Goal: Transaction & Acquisition: Purchase product/service

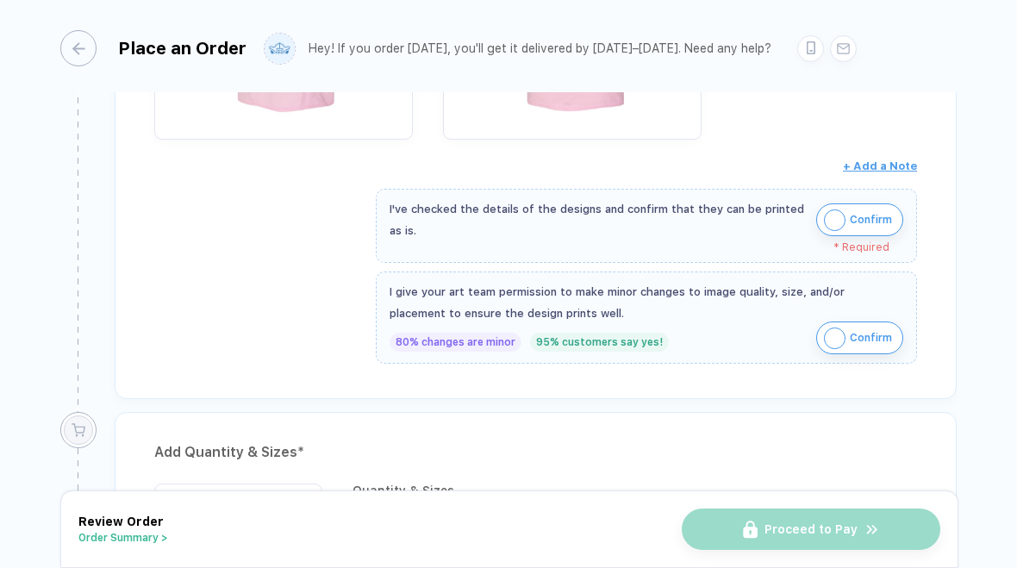
scroll to position [593, 0]
click at [873, 218] on span "Confirm" at bounding box center [871, 218] width 42 height 28
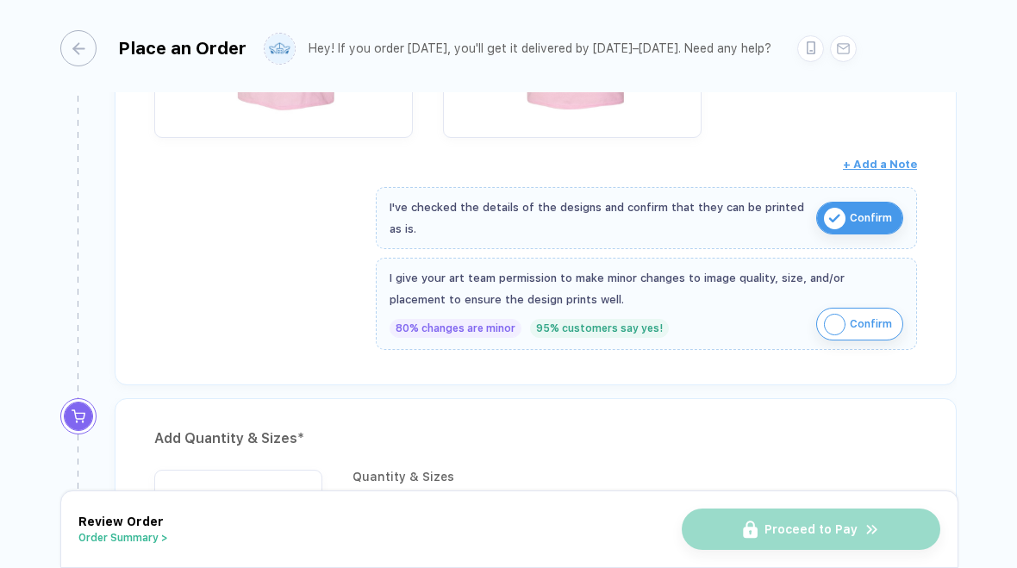
click at [878, 321] on span "Confirm" at bounding box center [871, 324] width 42 height 28
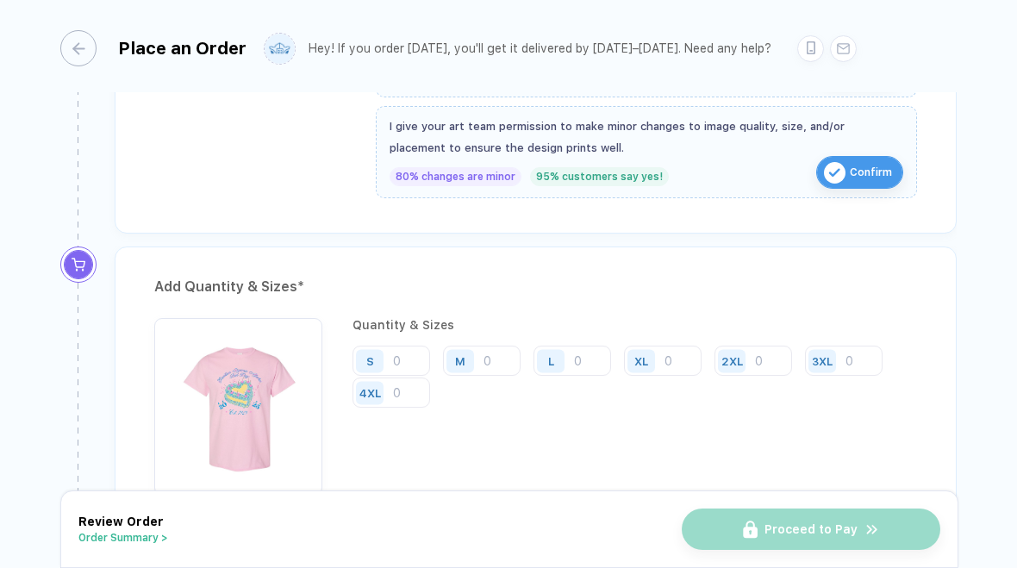
scroll to position [914, 0]
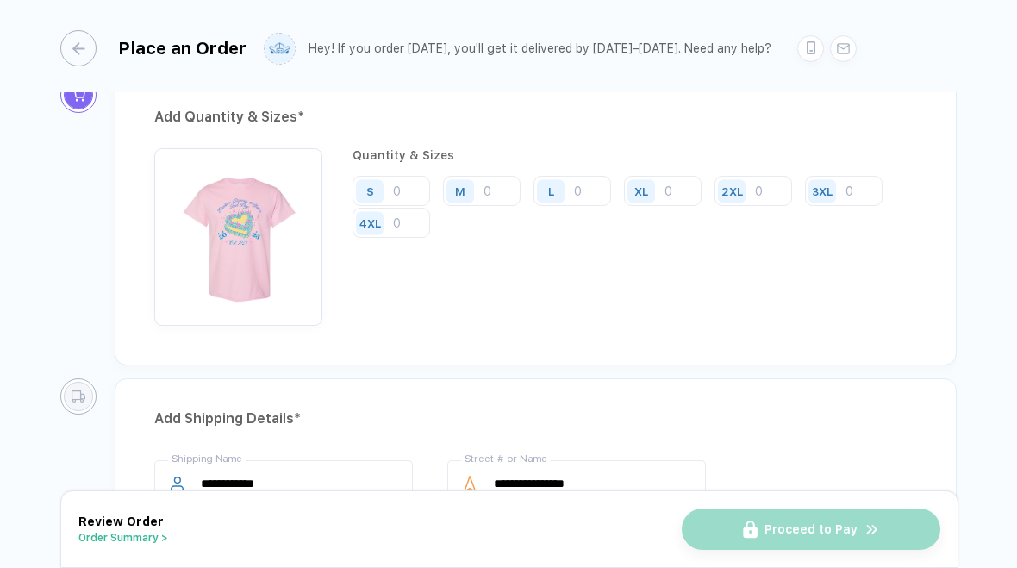
click at [413, 178] on input "number" at bounding box center [391, 191] width 78 height 30
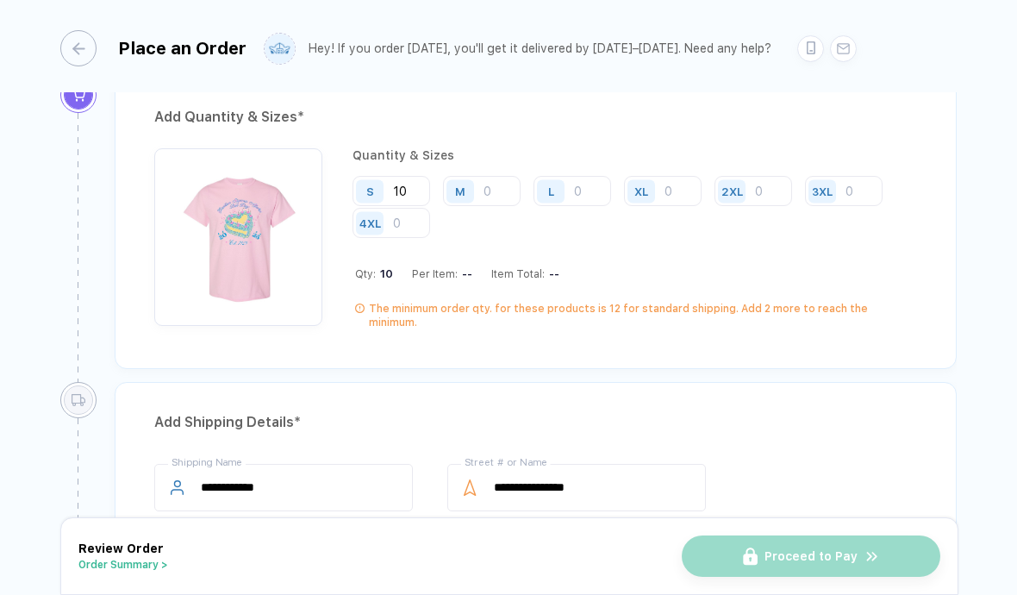
type input "10"
click at [494, 199] on input "number" at bounding box center [482, 191] width 78 height 30
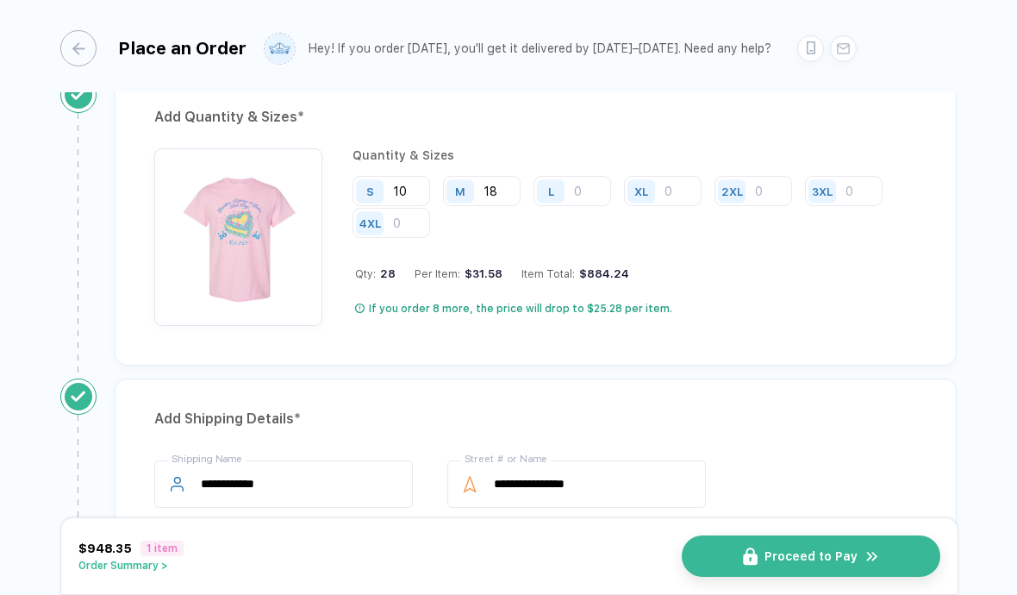
type input "18"
click at [574, 190] on input "number" at bounding box center [572, 191] width 78 height 30
type input "20"
click at [680, 181] on input "number" at bounding box center [663, 191] width 78 height 30
type input "9"
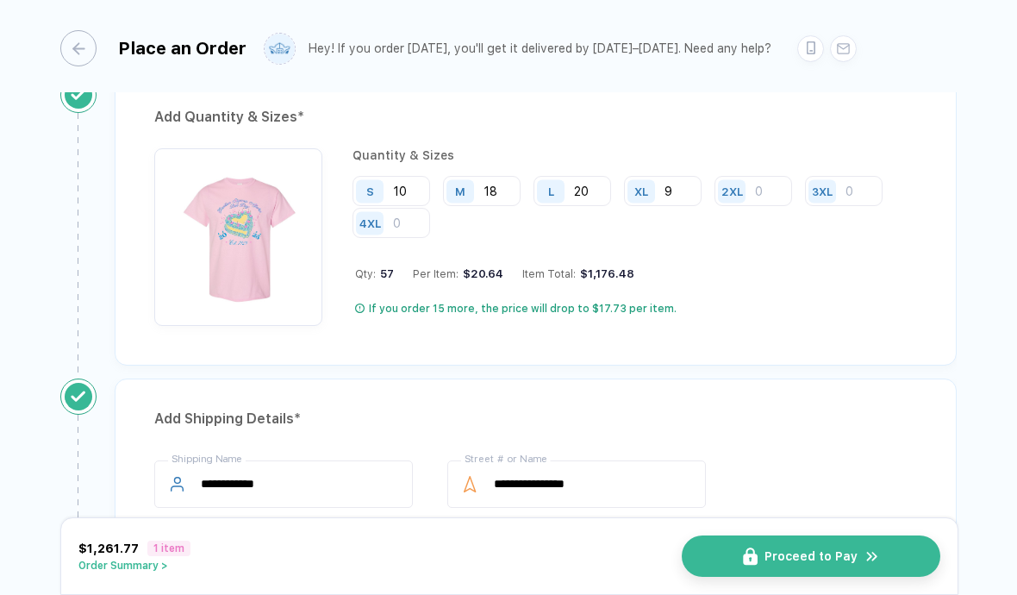
click at [776, 171] on div "Quantity & Sizes S 10 M 18 L 20 XL 9 2XL 3XL 4XL Qty: 57 Per Item: $20.64 Item …" at bounding box center [634, 237] width 564 height 178
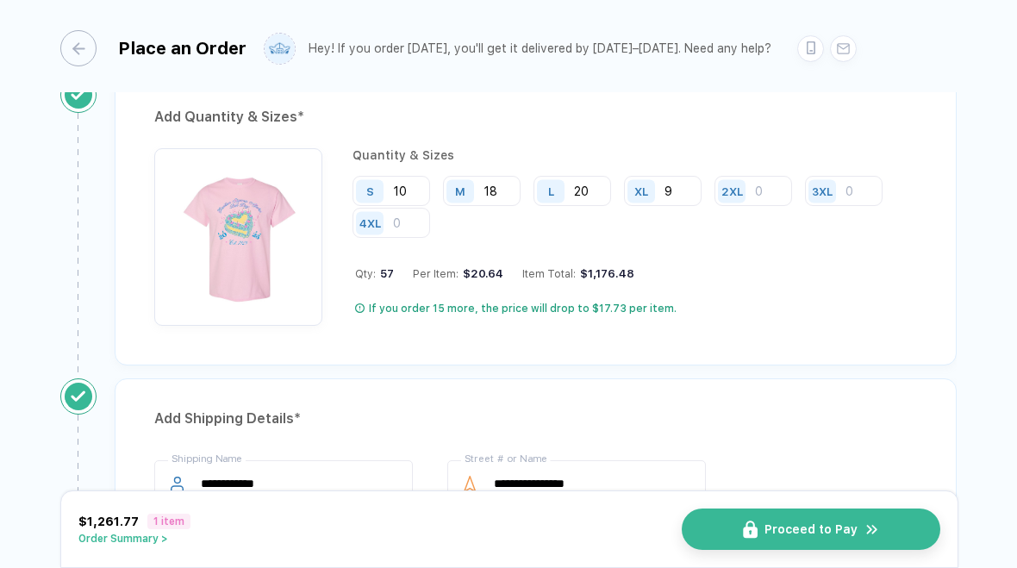
click at [771, 199] on input "number" at bounding box center [753, 191] width 78 height 30
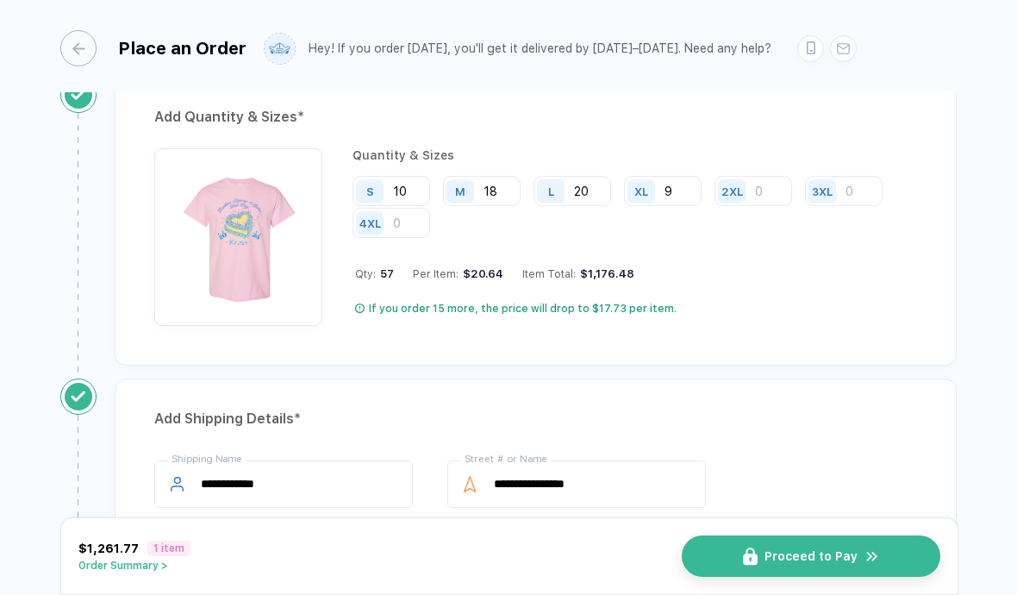
click at [764, 198] on input "number" at bounding box center [753, 191] width 78 height 30
click at [760, 180] on input "number" at bounding box center [753, 191] width 78 height 30
click at [763, 200] on input "number" at bounding box center [753, 191] width 78 height 30
click at [758, 190] on input "number" at bounding box center [753, 191] width 78 height 30
click at [750, 199] on div "2XL" at bounding box center [734, 191] width 40 height 30
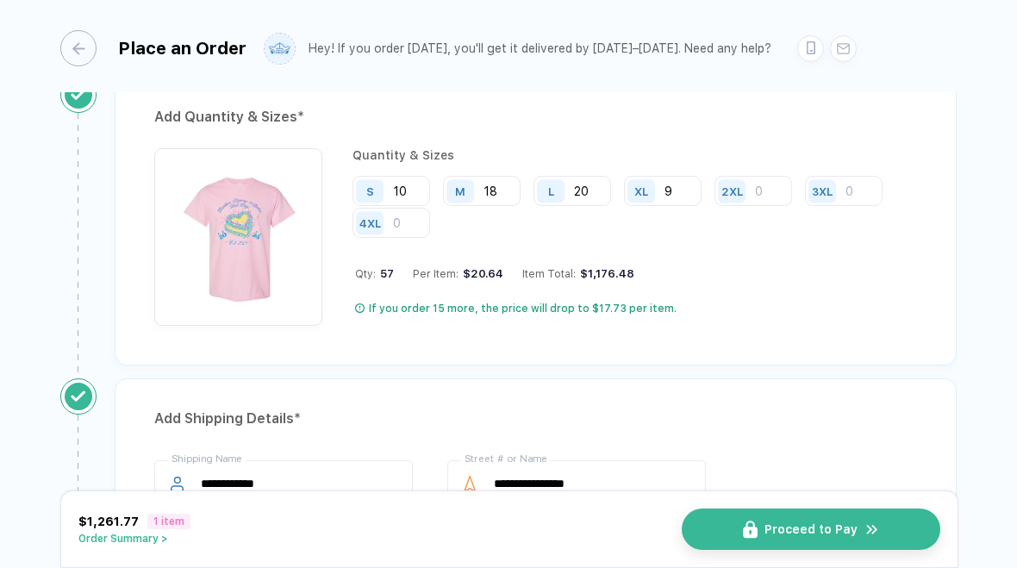
click at [767, 188] on input "number" at bounding box center [753, 191] width 78 height 30
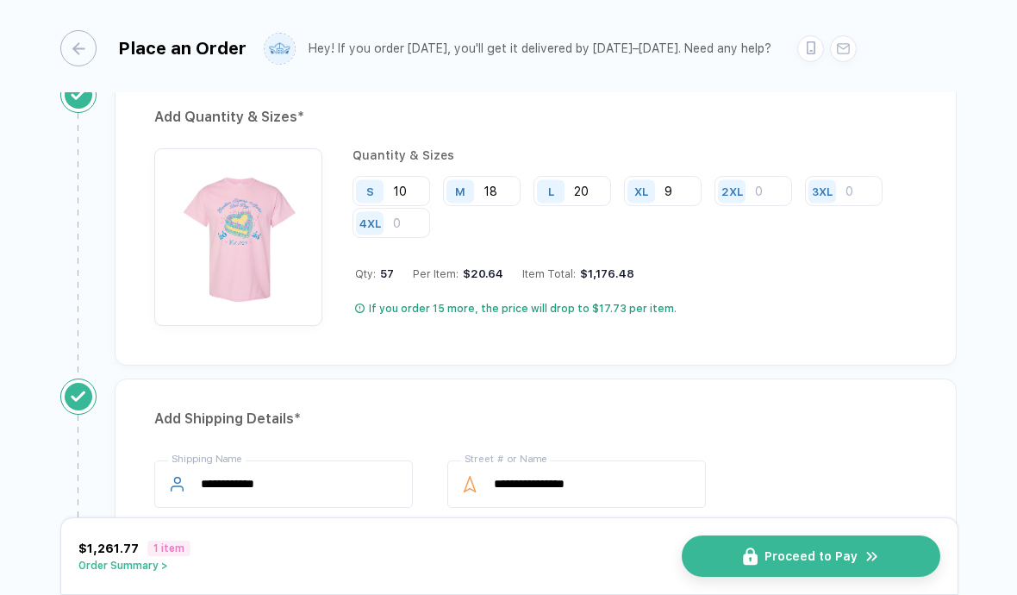
type input "3"
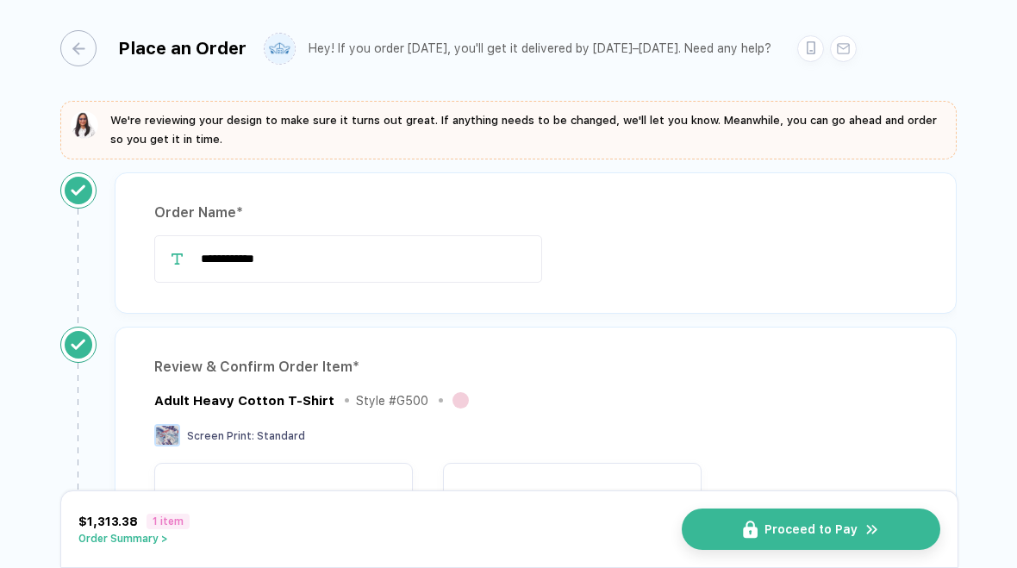
scroll to position [1111, 0]
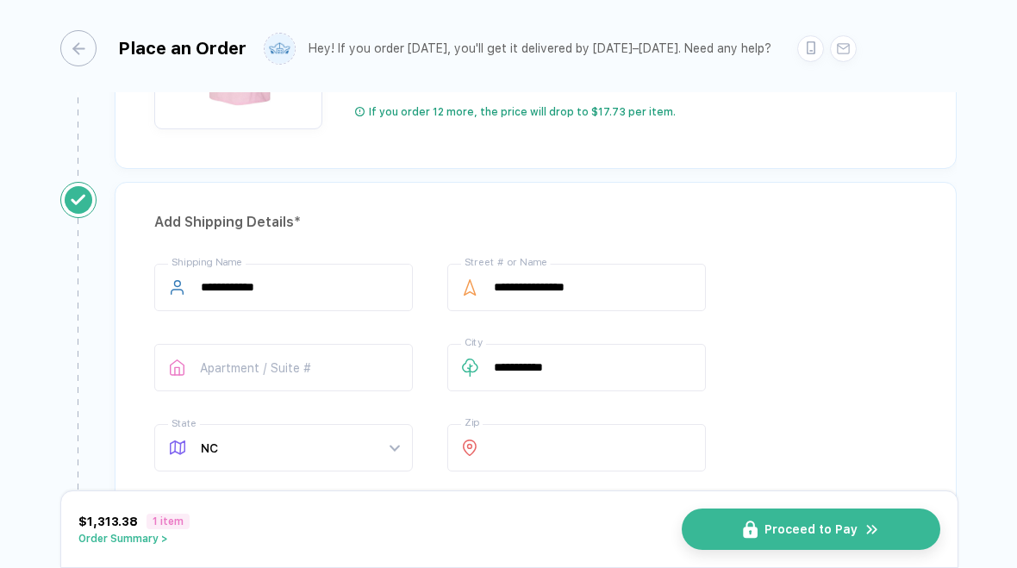
click at [830, 41] on div at bounding box center [843, 48] width 27 height 27
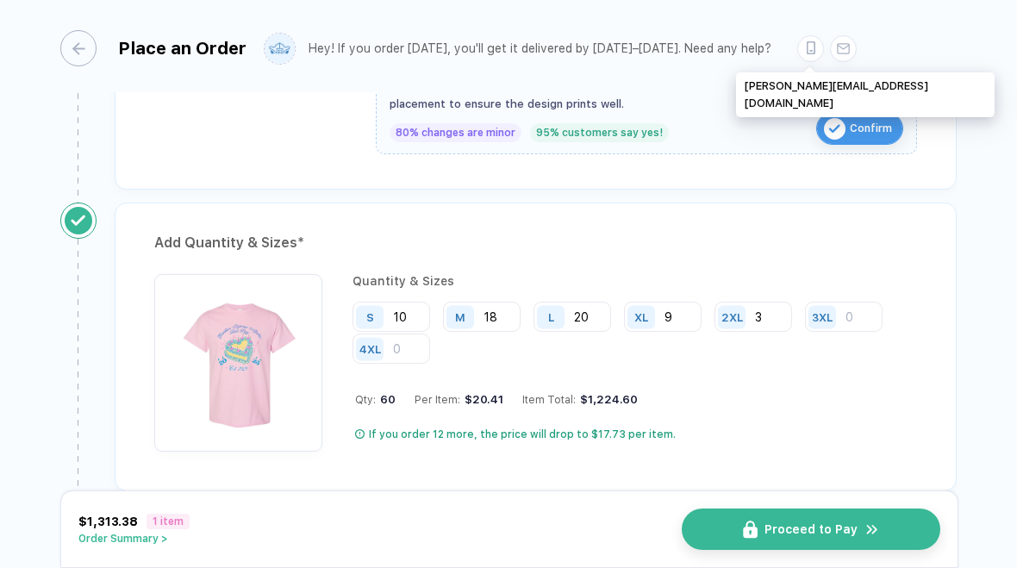
scroll to position [793, 0]
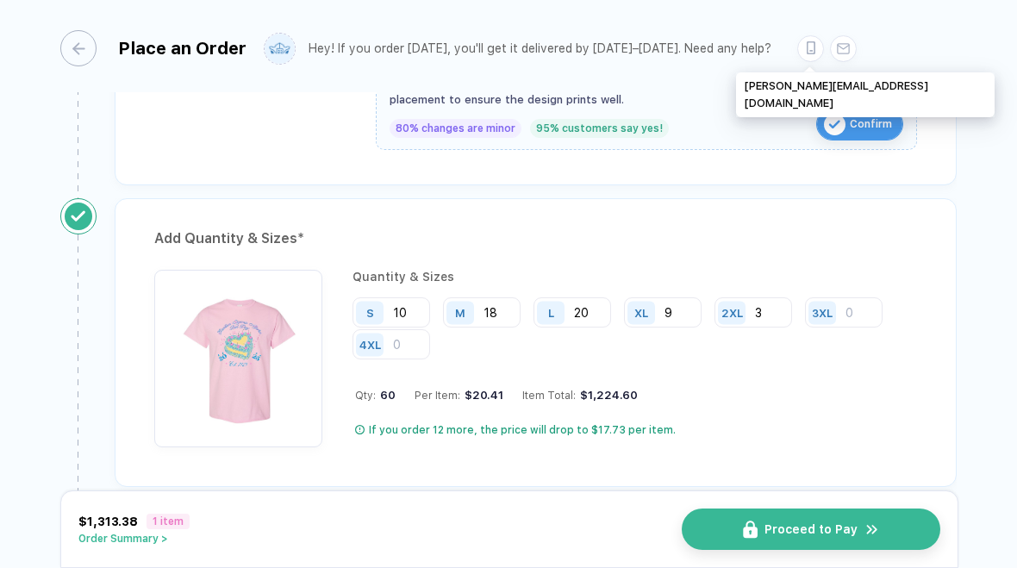
click at [681, 314] on input "9" at bounding box center [663, 312] width 78 height 30
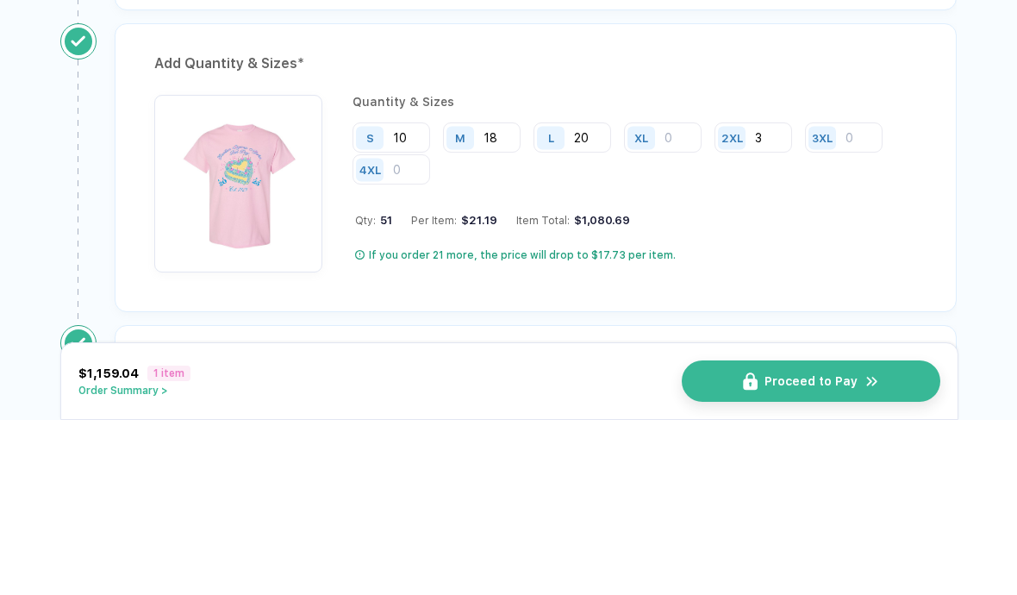
click at [587, 297] on input "20" at bounding box center [572, 312] width 78 height 30
click at [494, 297] on input "18" at bounding box center [482, 312] width 78 height 30
type input "1"
type input "20"
click at [682, 297] on input "number" at bounding box center [663, 312] width 78 height 30
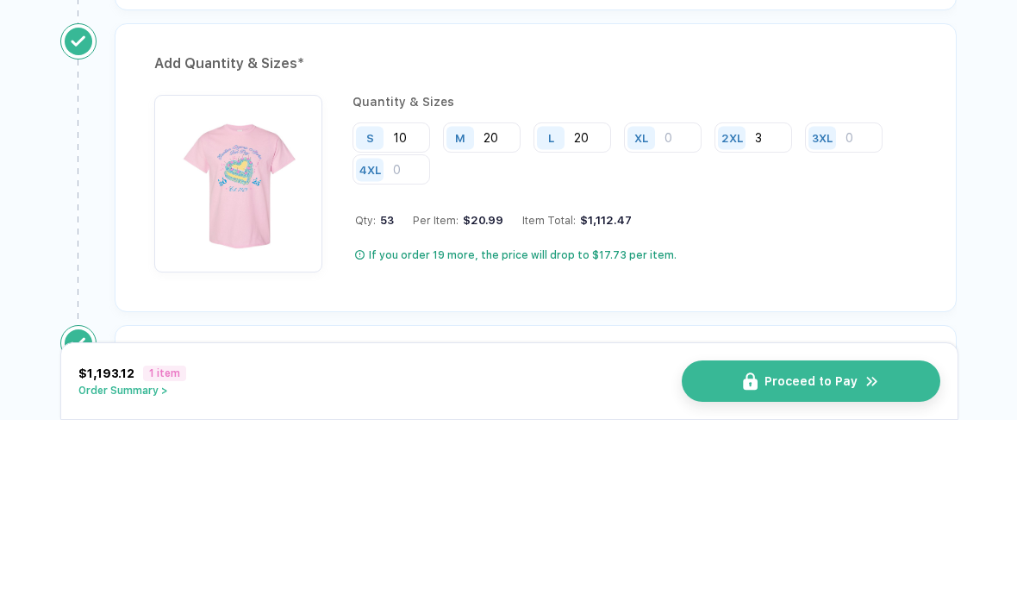
type input "7"
type input "6"
click at [587, 297] on input "20" at bounding box center [572, 312] width 78 height 30
type input "20"
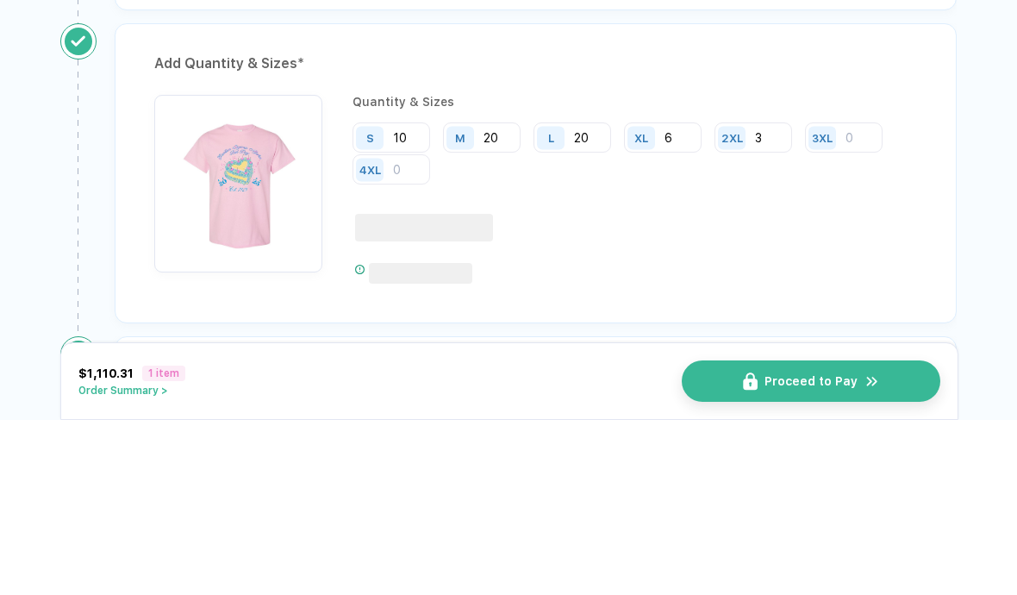
click at [494, 297] on input "20" at bounding box center [482, 312] width 78 height 30
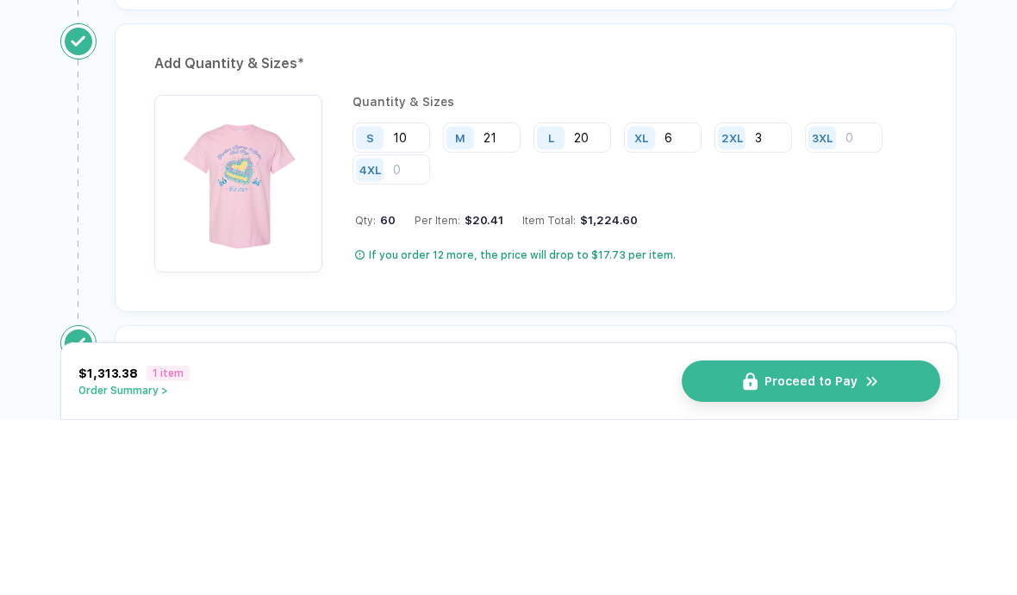
type input "21"
click at [675, 297] on input "6" at bounding box center [663, 312] width 78 height 30
type input "5"
click at [588, 297] on input "20" at bounding box center [572, 312] width 78 height 30
type input "21"
